Goal: Task Accomplishment & Management: Manage account settings

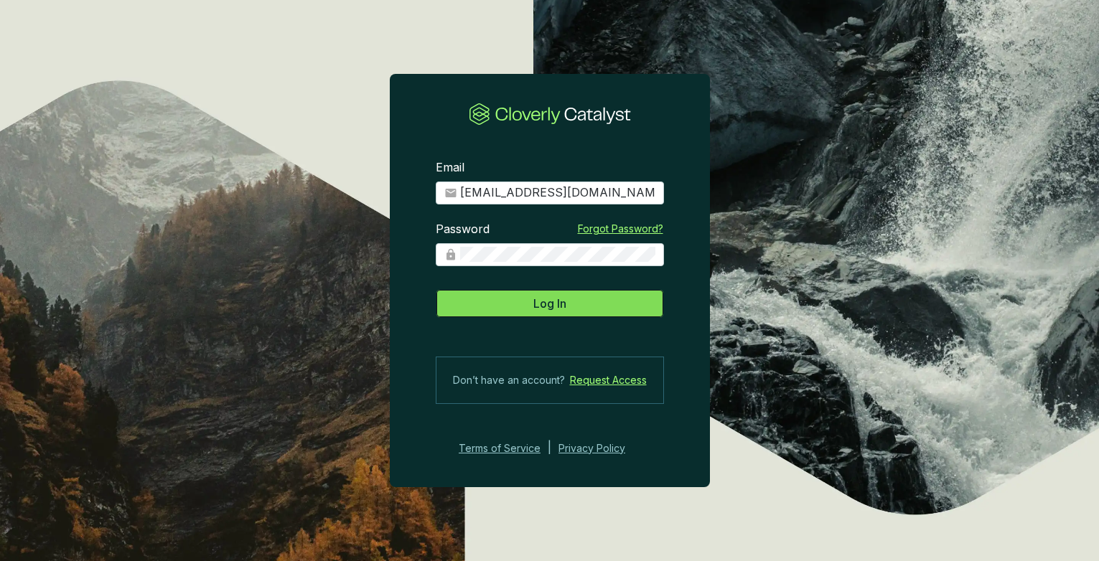
click at [537, 310] on span "Log In" at bounding box center [549, 303] width 33 height 17
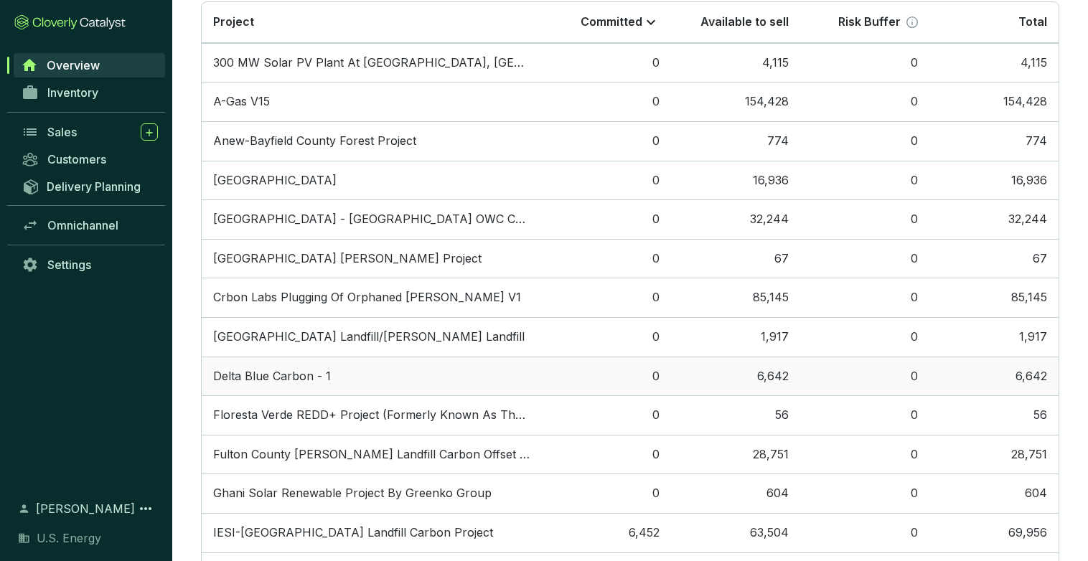
scroll to position [1000, 0]
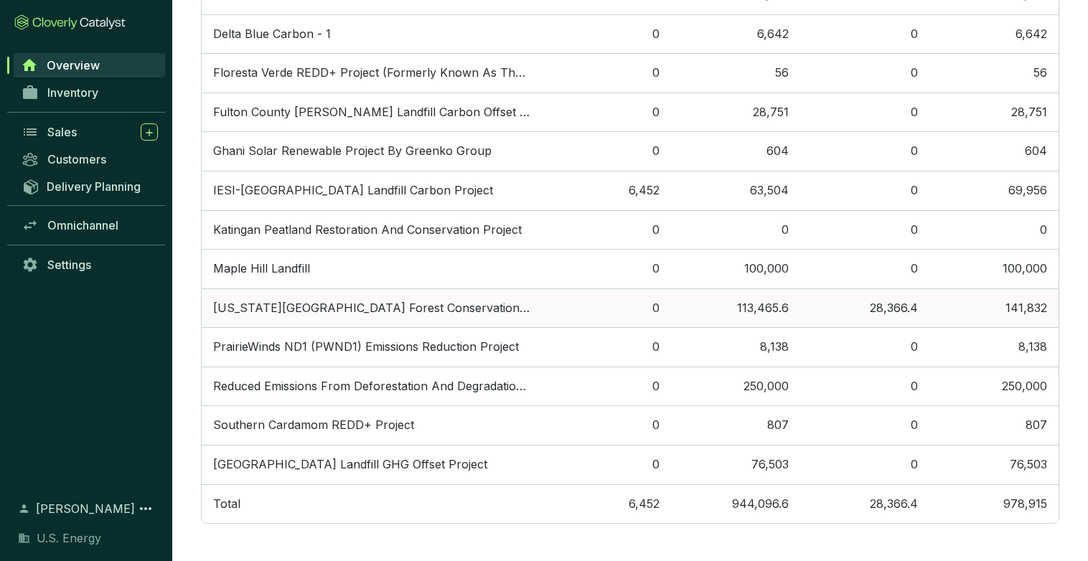
click at [372, 312] on td "[US_STATE][GEOGRAPHIC_DATA] Forest Conservation Project" at bounding box center [372, 308] width 340 height 39
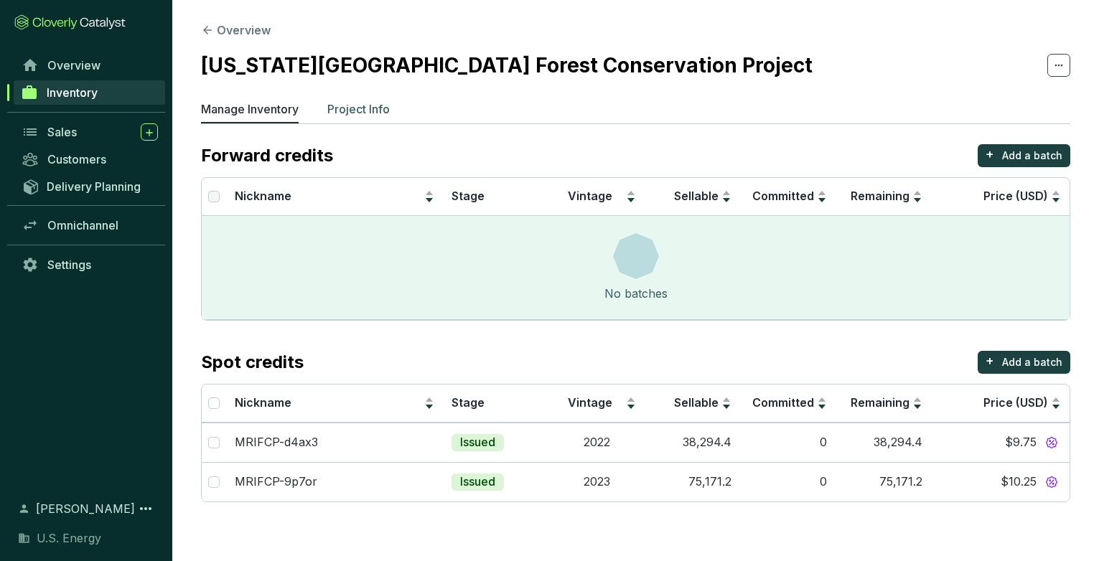
click at [355, 106] on p "Project Info" at bounding box center [358, 108] width 62 height 17
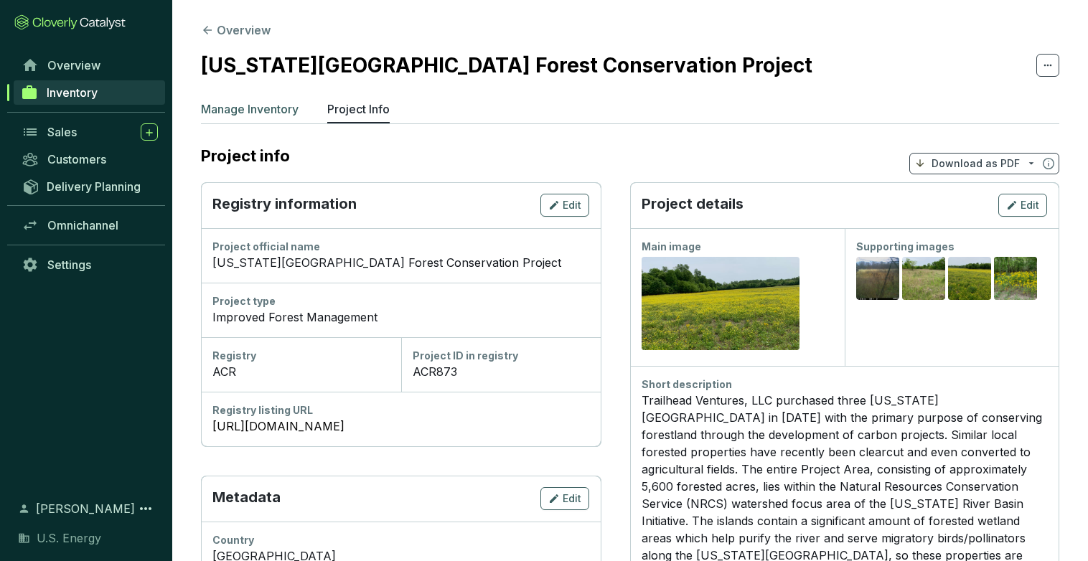
click at [277, 111] on p "Manage Inventory" at bounding box center [250, 108] width 98 height 17
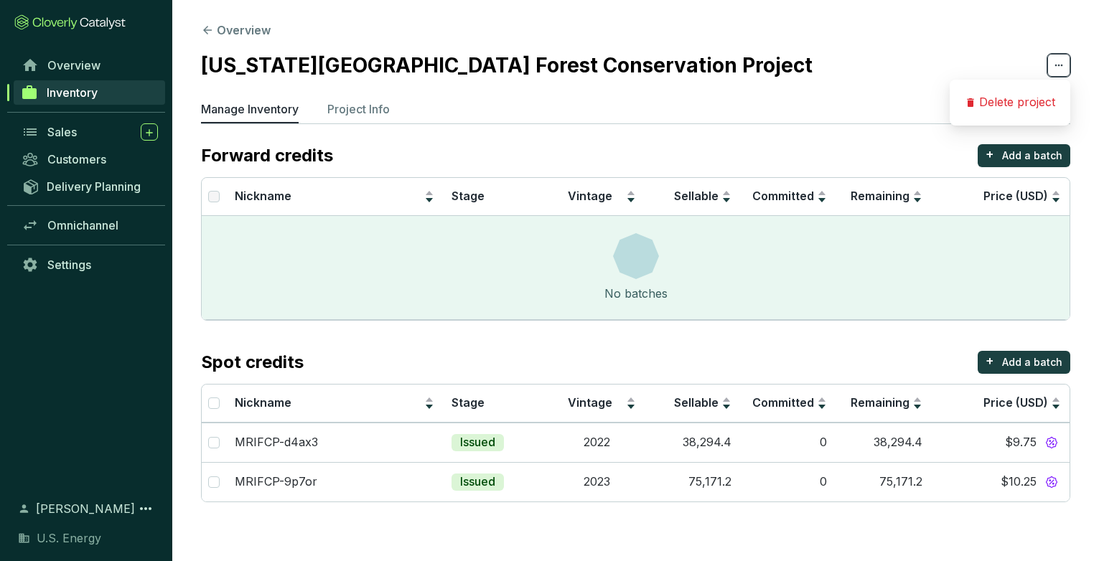
click at [1062, 71] on icon at bounding box center [1058, 65] width 11 height 17
click at [900, 34] on section "Overview [US_STATE][GEOGRAPHIC_DATA] Forest Conservation Project Manage Invento…" at bounding box center [635, 265] width 927 height 531
